Goal: Transaction & Acquisition: Subscribe to service/newsletter

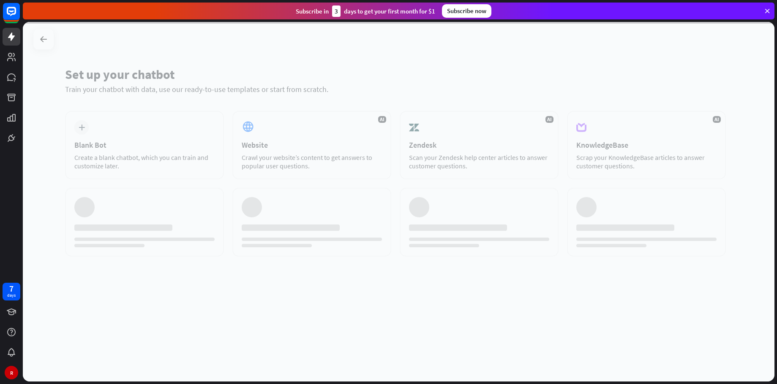
click at [158, 101] on div at bounding box center [399, 202] width 752 height 360
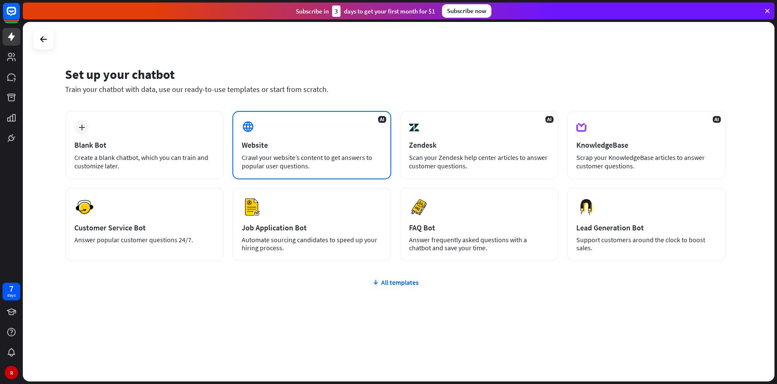
click at [359, 137] on div "AI Website Crawl your website’s content to get answers to popular user question…" at bounding box center [311, 145] width 159 height 68
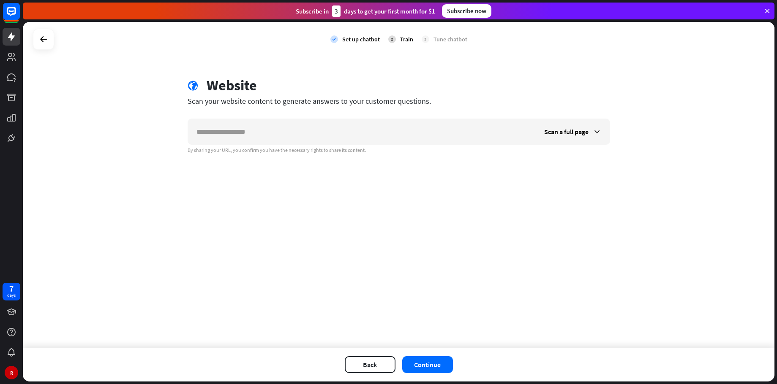
click at [300, 146] on div "Scan a full page By sharing your URL, you confirm you have the necessary rights…" at bounding box center [399, 136] width 423 height 35
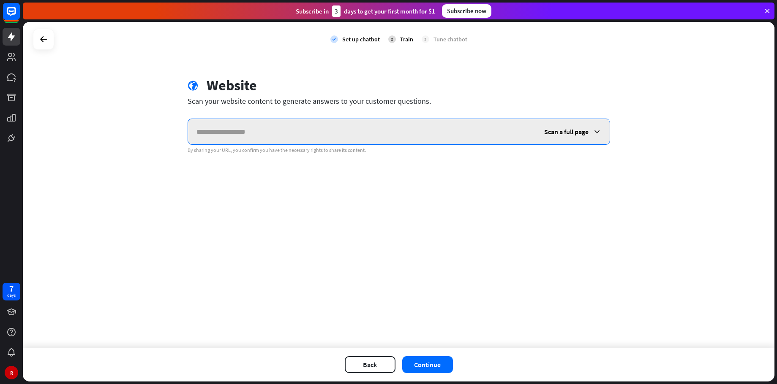
click at [216, 132] on input "text" at bounding box center [362, 131] width 348 height 25
type input "**********"
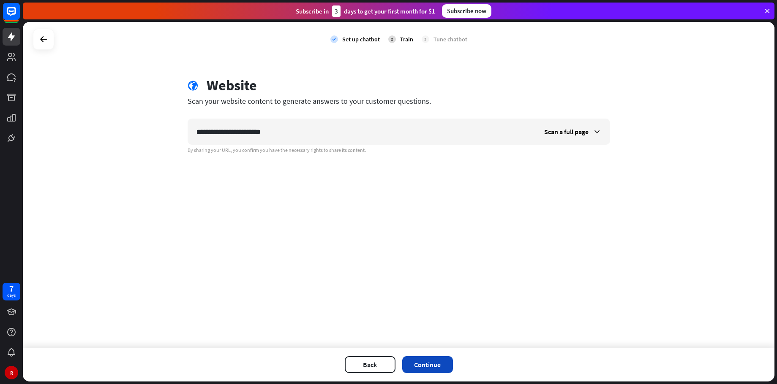
click at [413, 360] on button "Continue" at bounding box center [427, 365] width 51 height 17
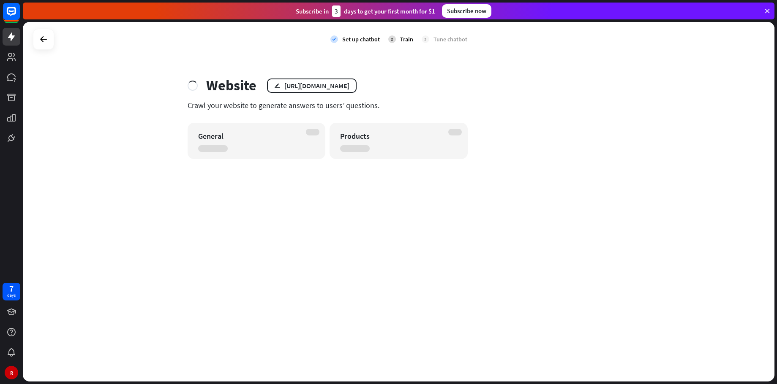
drag, startPoint x: 453, startPoint y: 8, endPoint x: 450, endPoint y: 14, distance: 7.2
click at [450, 14] on div "Subscribe now" at bounding box center [466, 11] width 49 height 14
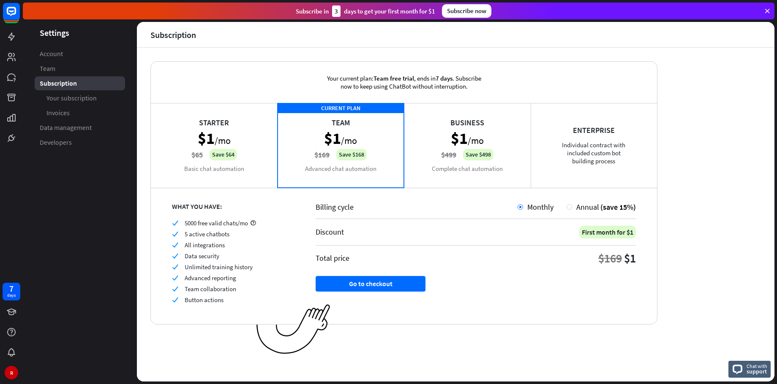
click at [567, 205] on div "Monthly Annual (save 15%)" at bounding box center [577, 207] width 118 height 10
click at [569, 209] on div at bounding box center [569, 206] width 5 height 5
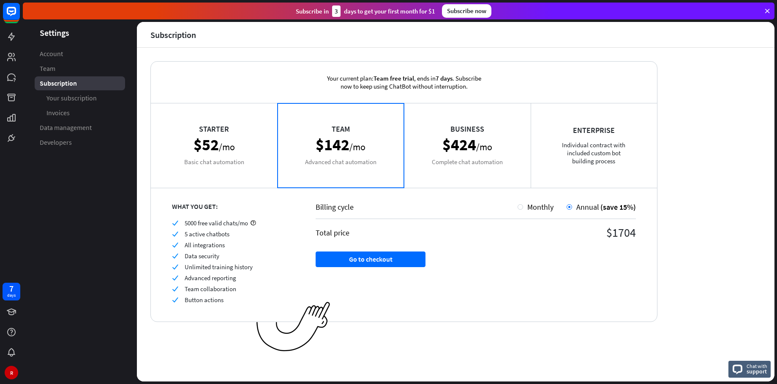
click at [465, 157] on div "Business $424 /mo Complete chat automation" at bounding box center [467, 145] width 127 height 85
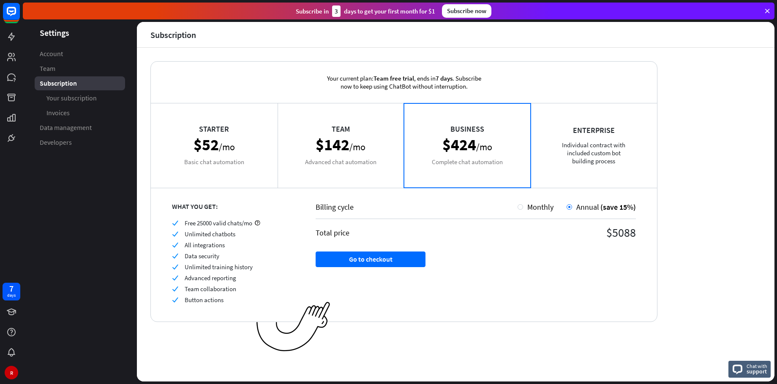
click at [318, 154] on div "Team $142 /mo Advanced chat automation" at bounding box center [341, 145] width 127 height 85
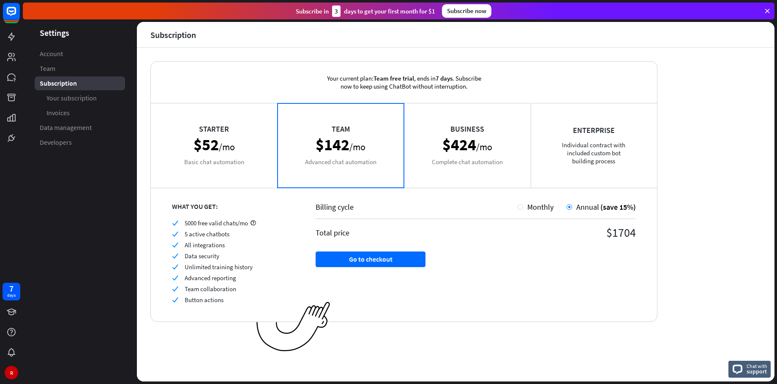
click at [427, 158] on div "Business $424 /mo Complete chat automation" at bounding box center [467, 145] width 127 height 85
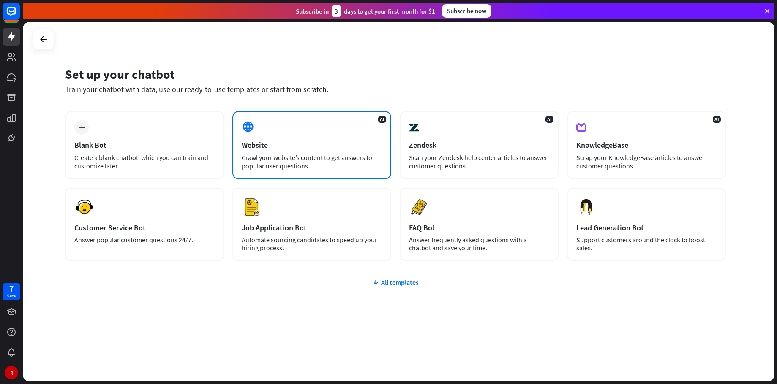
click at [296, 150] on div "AI Website Crawl your website’s content to get answers to popular user question…" at bounding box center [311, 145] width 159 height 68
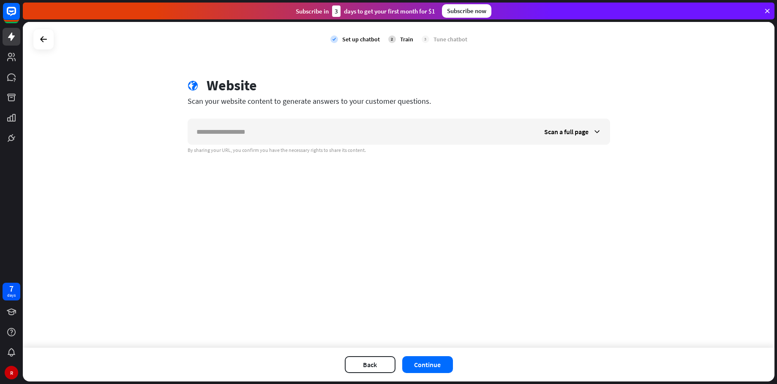
click at [33, 32] on div "check Set up chatbot 2 Train 3 Tune chatbot" at bounding box center [399, 39] width 752 height 35
click at [39, 34] on div at bounding box center [43, 39] width 16 height 16
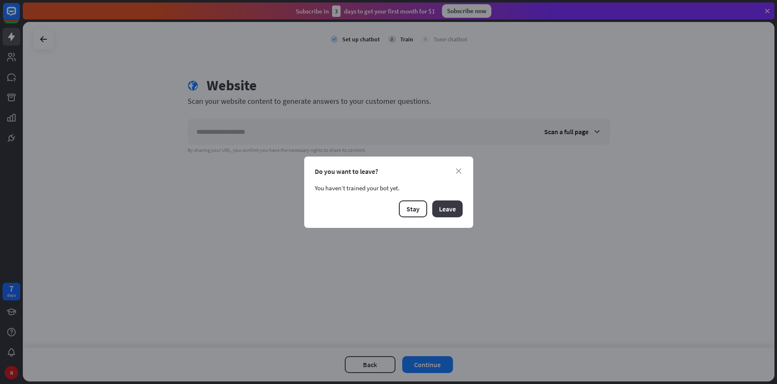
click at [434, 209] on button "Leave" at bounding box center [447, 209] width 30 height 17
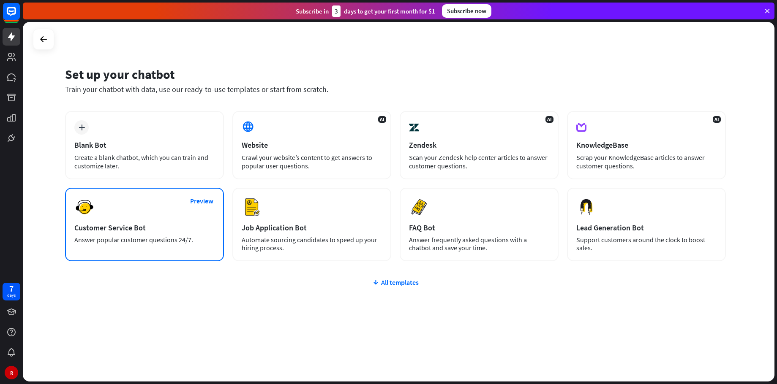
click at [119, 240] on div "Answer popular customer questions 24/7." at bounding box center [144, 240] width 140 height 8
